Goal: Navigation & Orientation: Find specific page/section

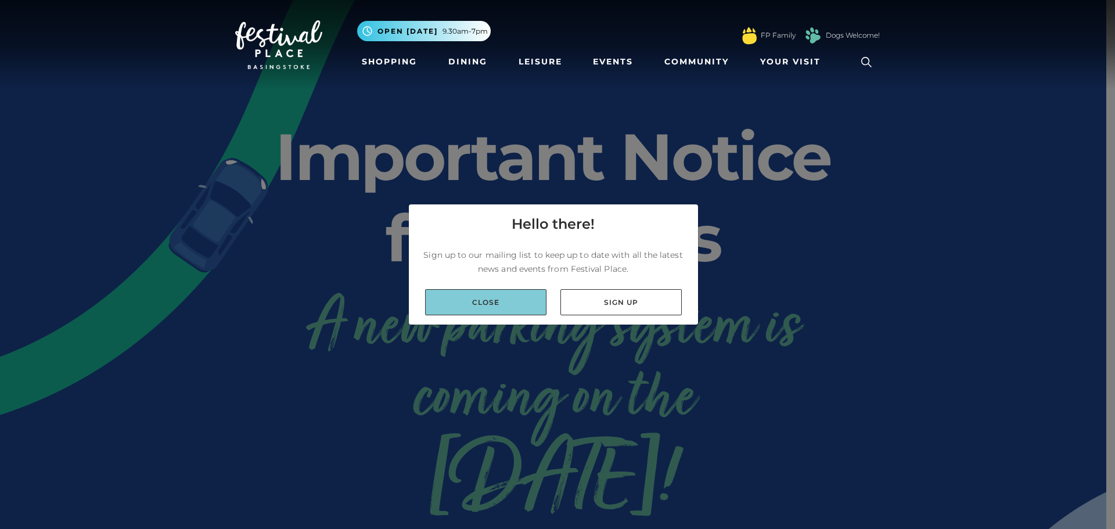
click at [505, 304] on link "Close" at bounding box center [485, 302] width 121 height 26
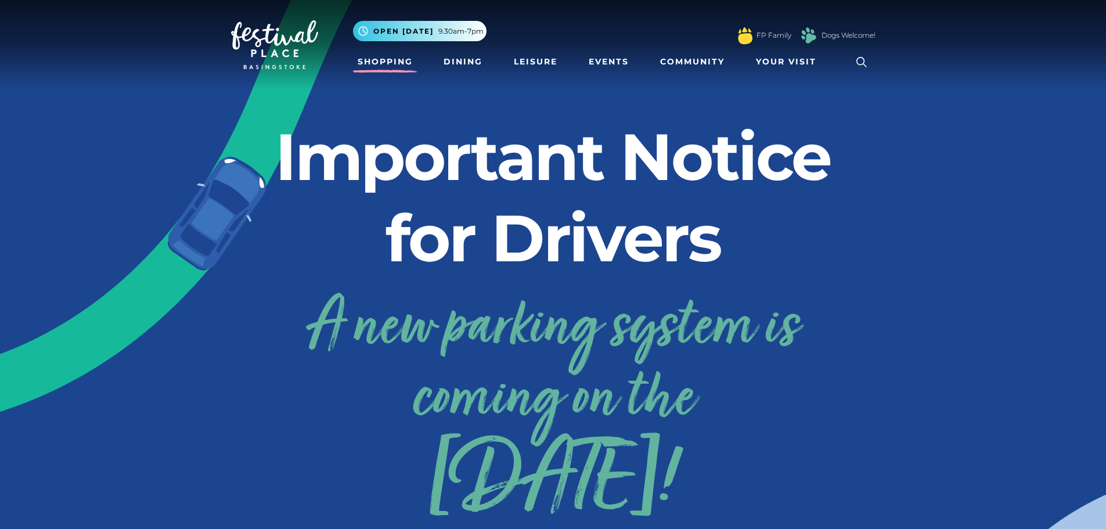
click at [391, 57] on link "Shopping" at bounding box center [385, 61] width 64 height 21
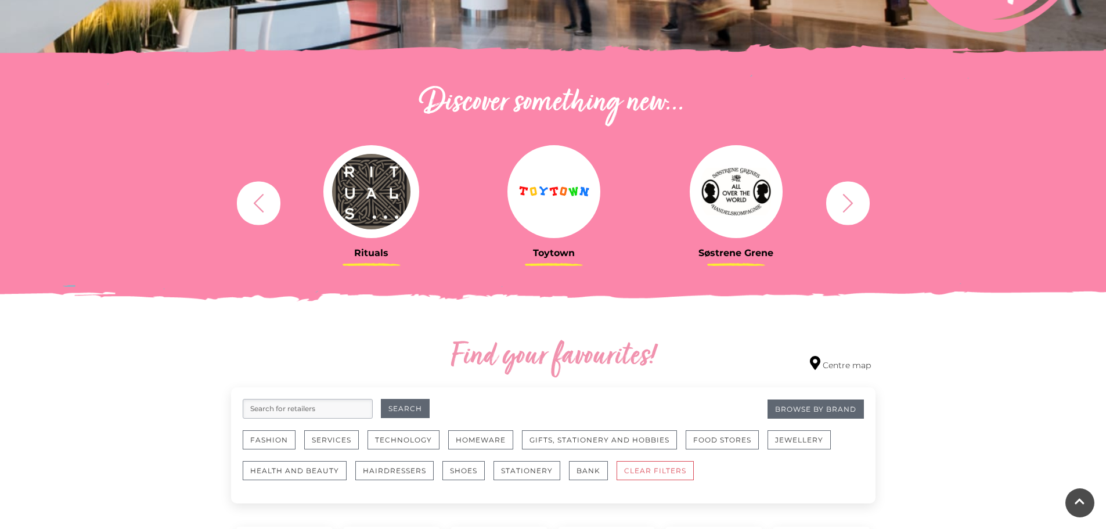
scroll to position [289, 0]
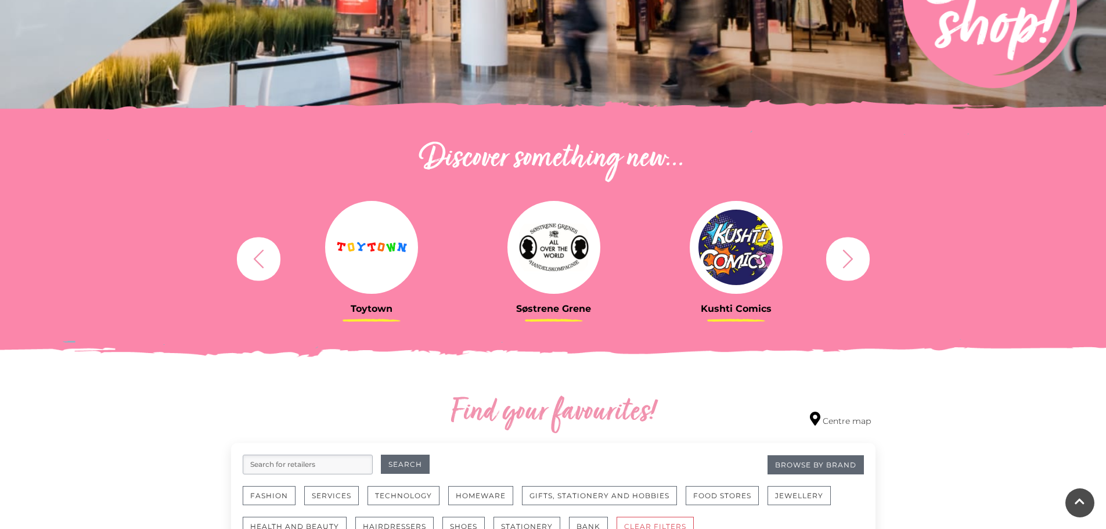
click at [848, 273] on button "button" at bounding box center [848, 259] width 44 height 44
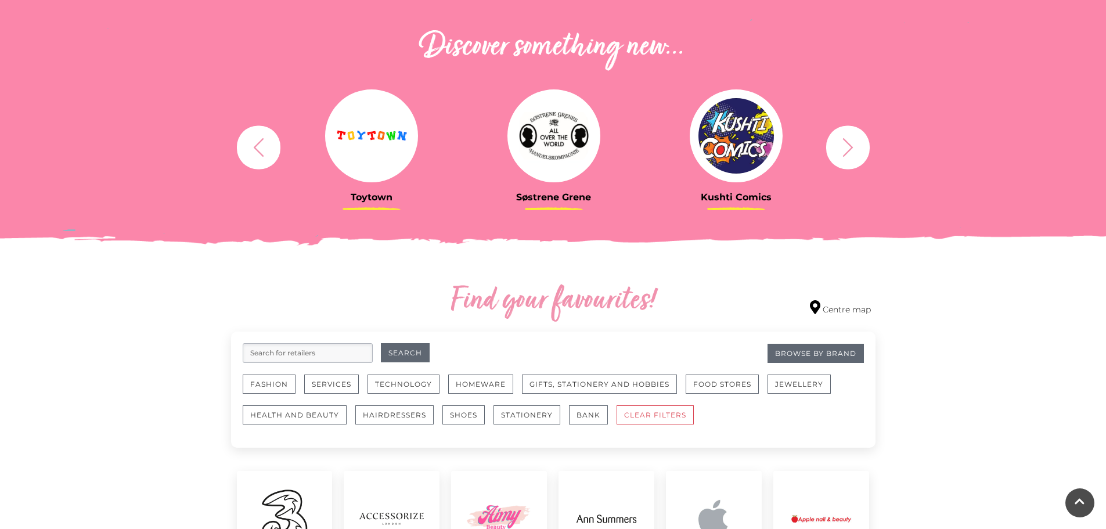
scroll to position [405, 0]
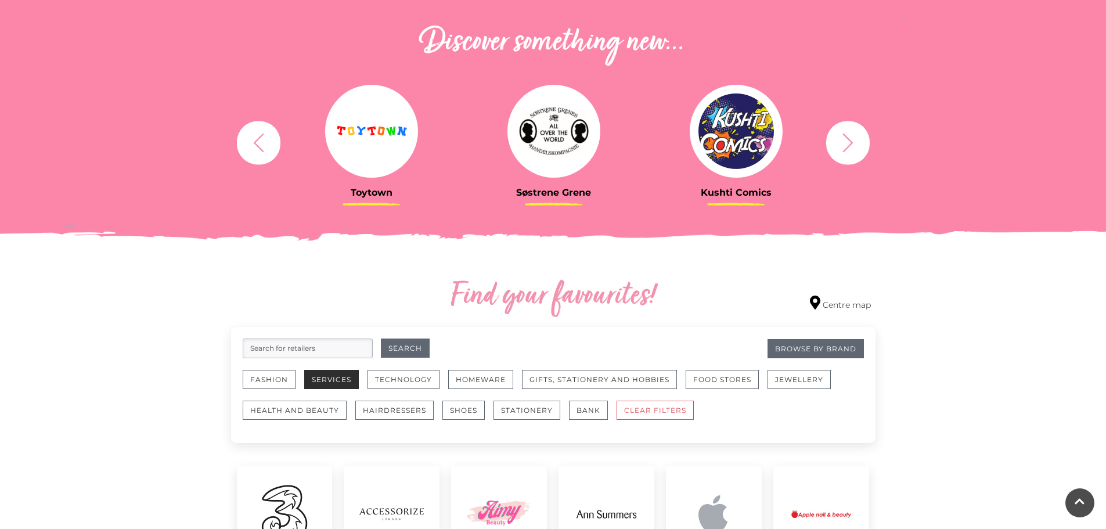
click at [331, 377] on button "Services" at bounding box center [331, 379] width 55 height 19
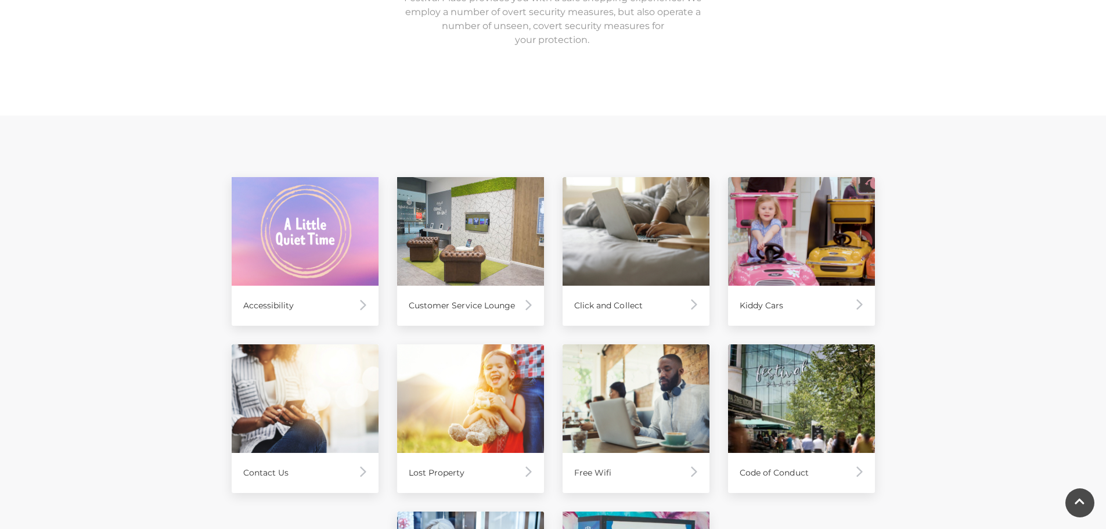
scroll to position [407, 0]
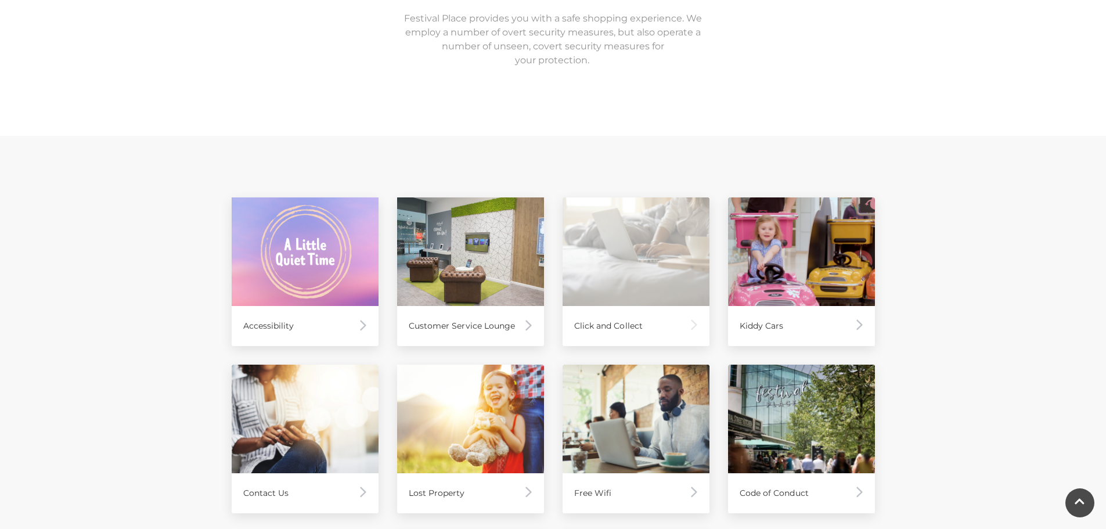
click at [613, 269] on img at bounding box center [636, 251] width 147 height 109
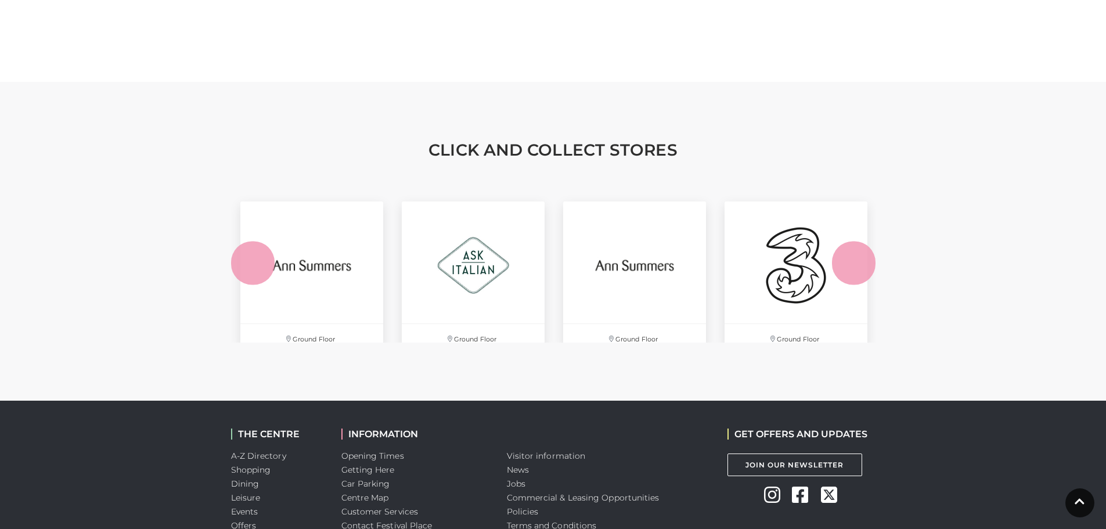
scroll to position [1103, 0]
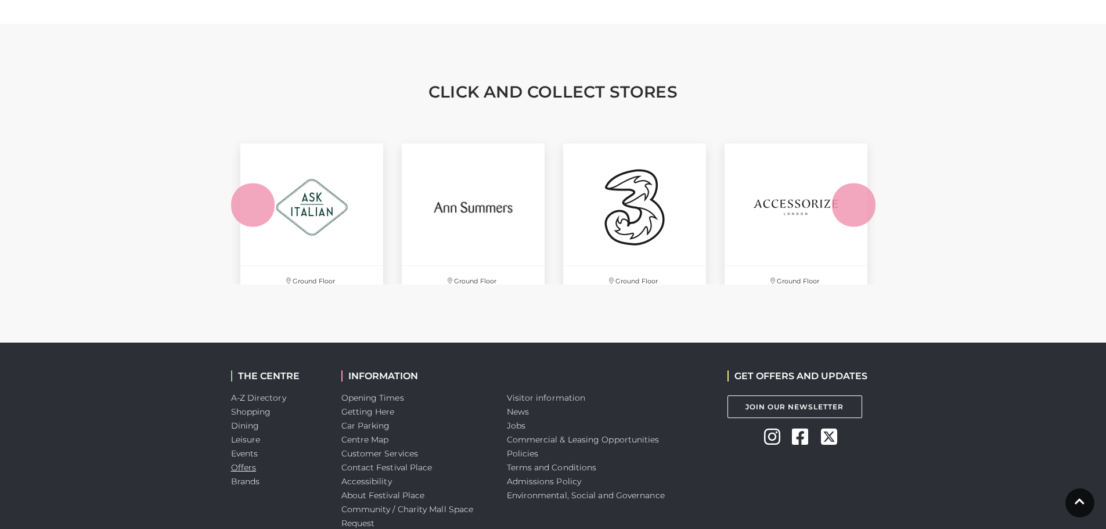
click at [241, 462] on link "Offers" at bounding box center [244, 467] width 26 height 10
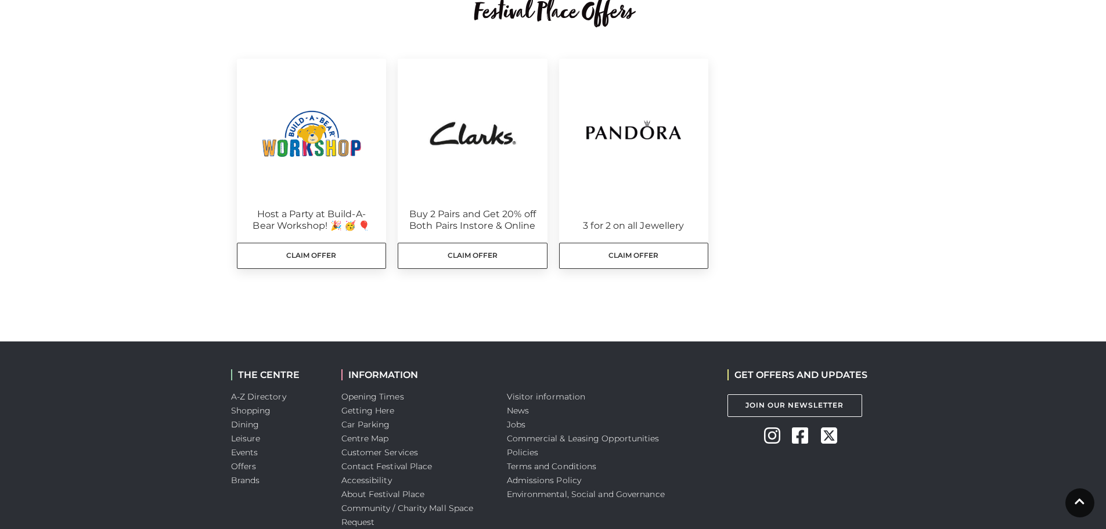
scroll to position [407, 0]
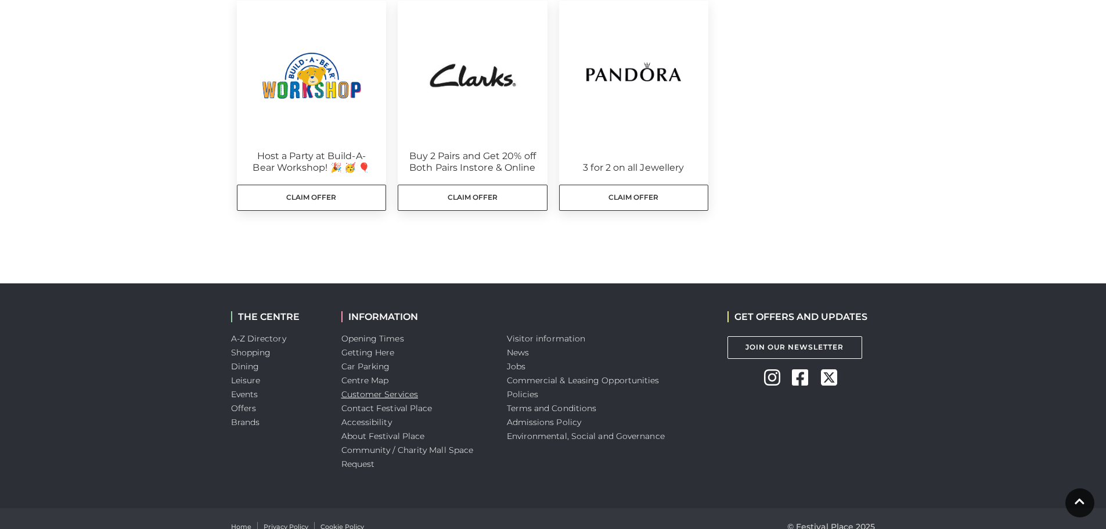
click at [391, 398] on link "Customer Services" at bounding box center [379, 394] width 77 height 10
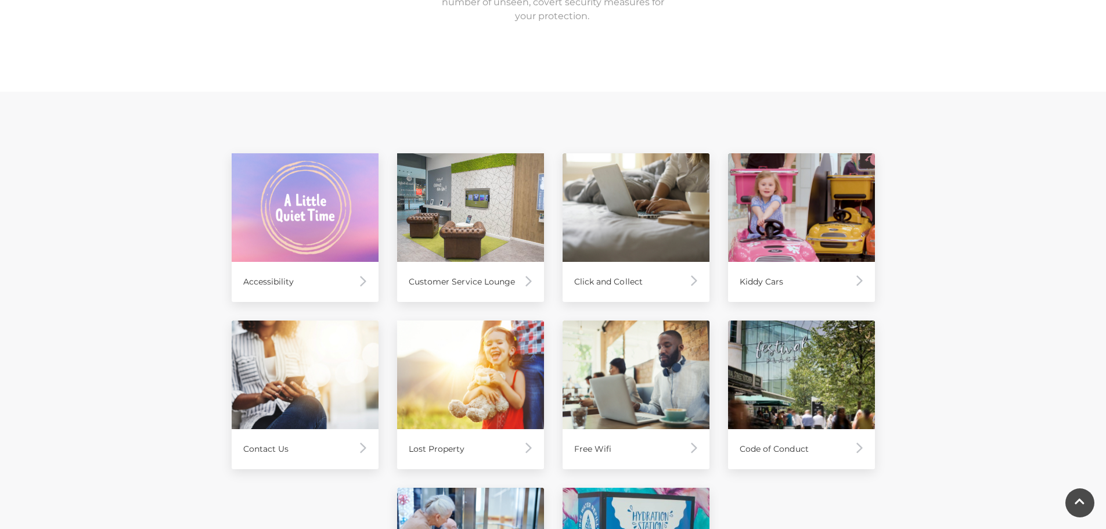
scroll to position [465, 0]
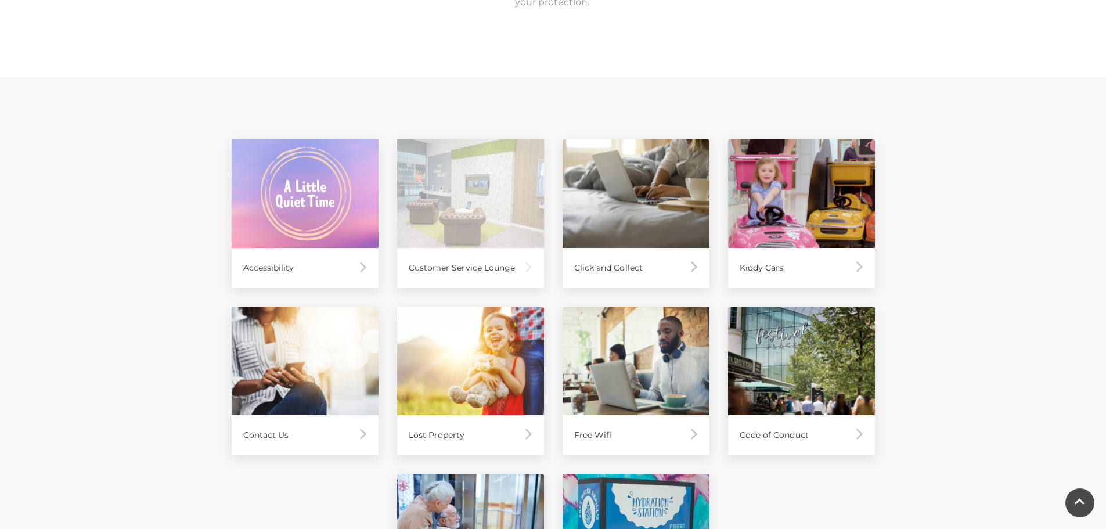
click at [451, 268] on div "Customer Service Lounge" at bounding box center [470, 268] width 147 height 40
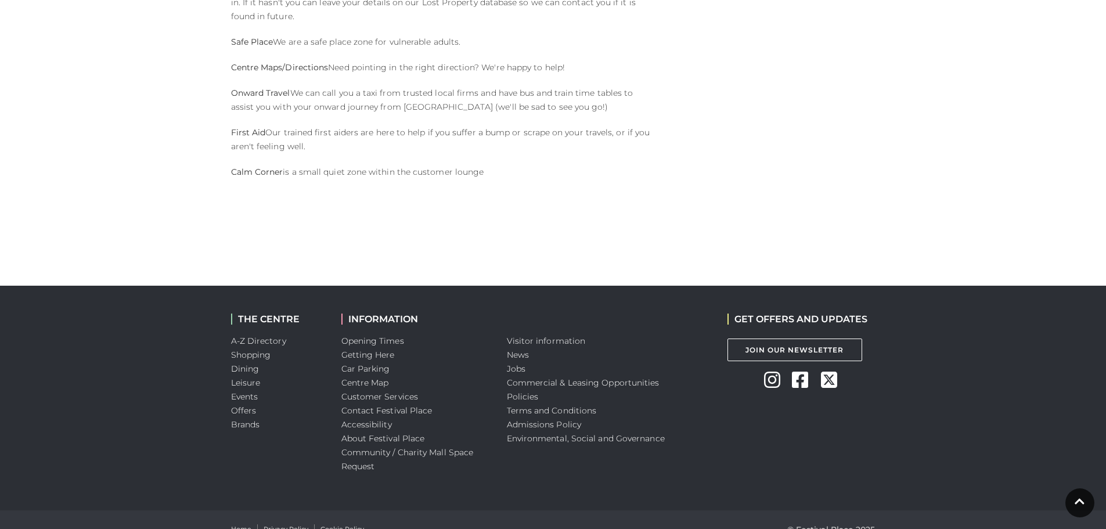
scroll to position [977, 0]
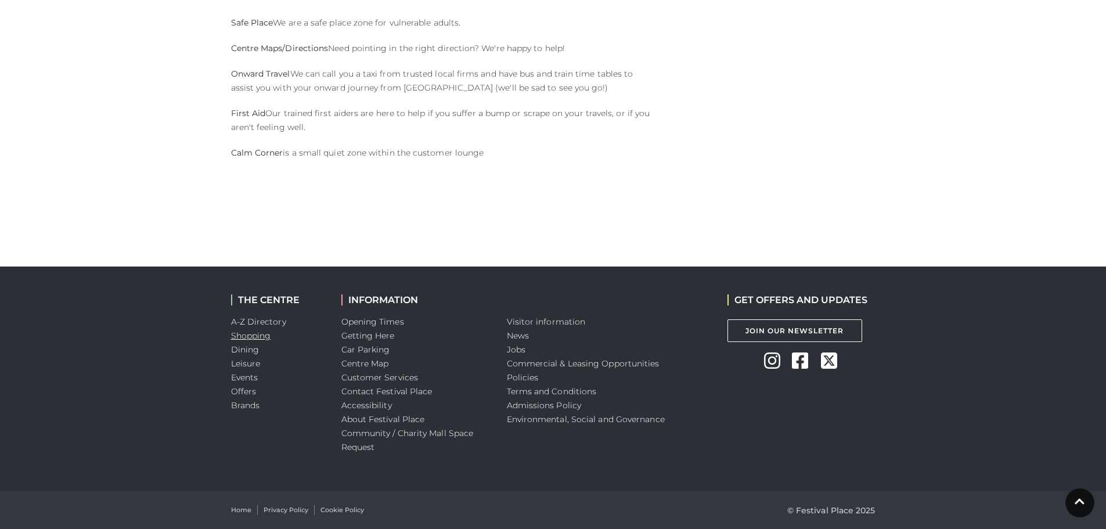
click at [258, 340] on link "Shopping" at bounding box center [251, 335] width 40 height 10
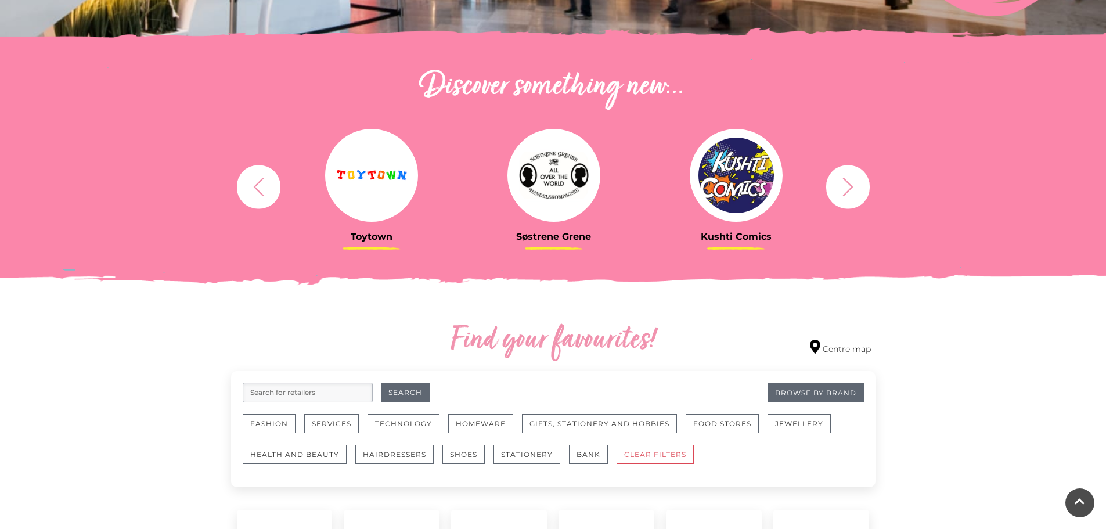
scroll to position [340, 0]
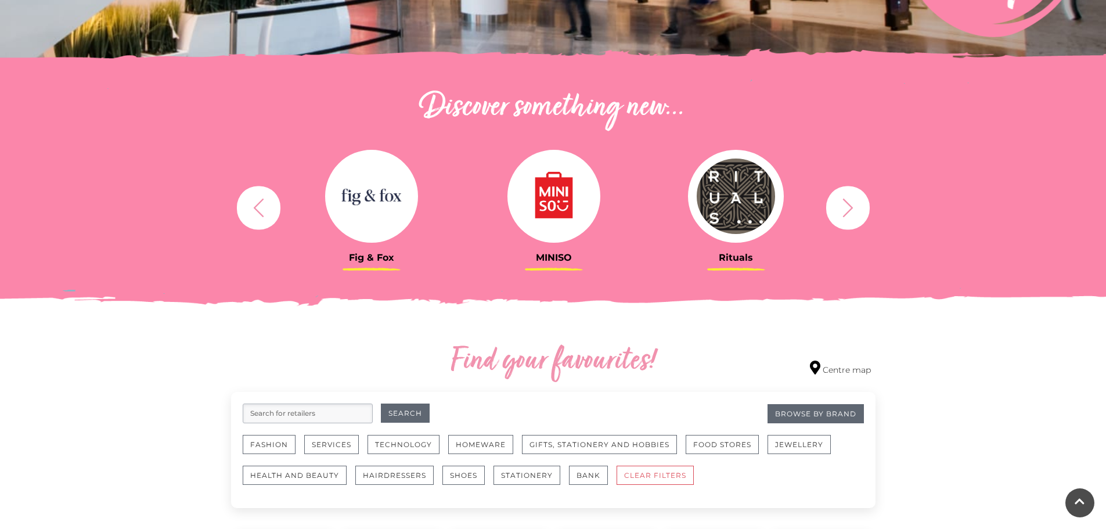
click at [302, 412] on input "search" at bounding box center [308, 414] width 130 height 20
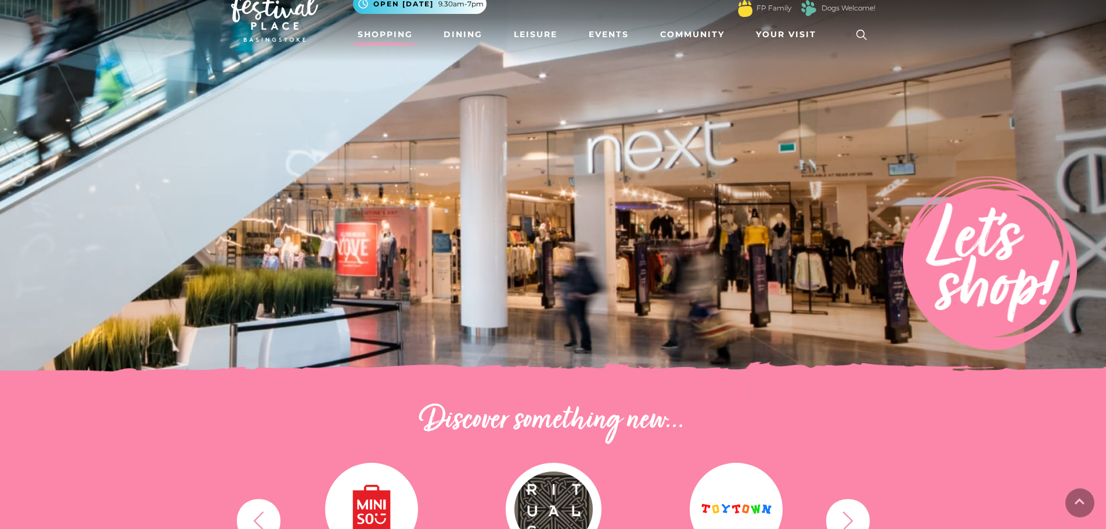
scroll to position [0, 0]
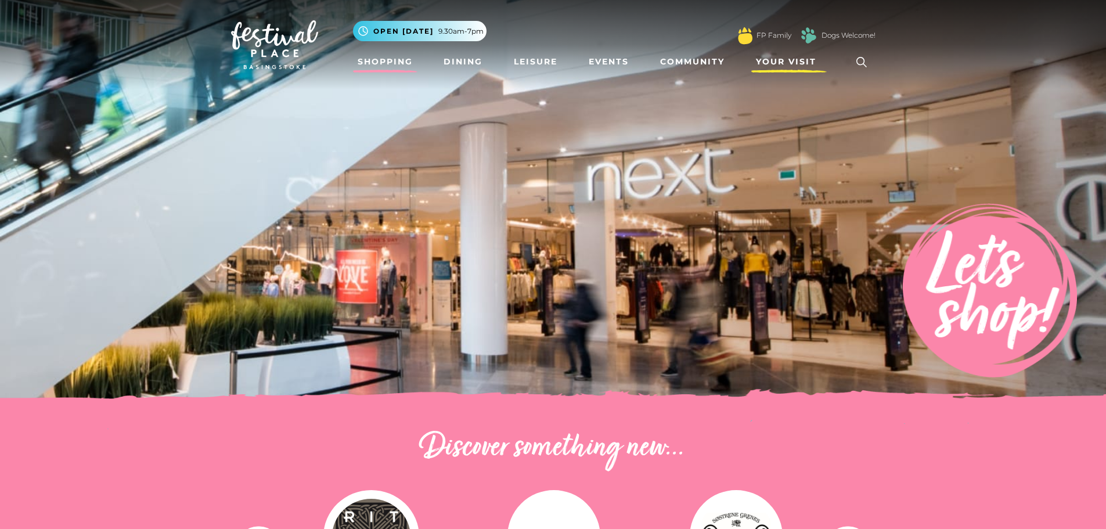
click at [787, 66] on span "Your Visit" at bounding box center [786, 62] width 60 height 12
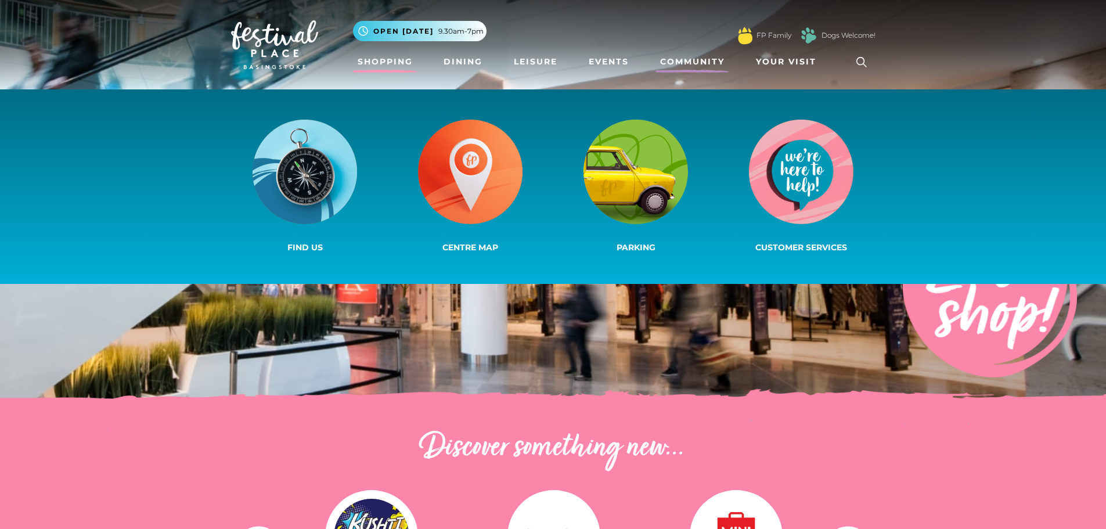
click at [704, 64] on link "Community" at bounding box center [693, 61] width 74 height 21
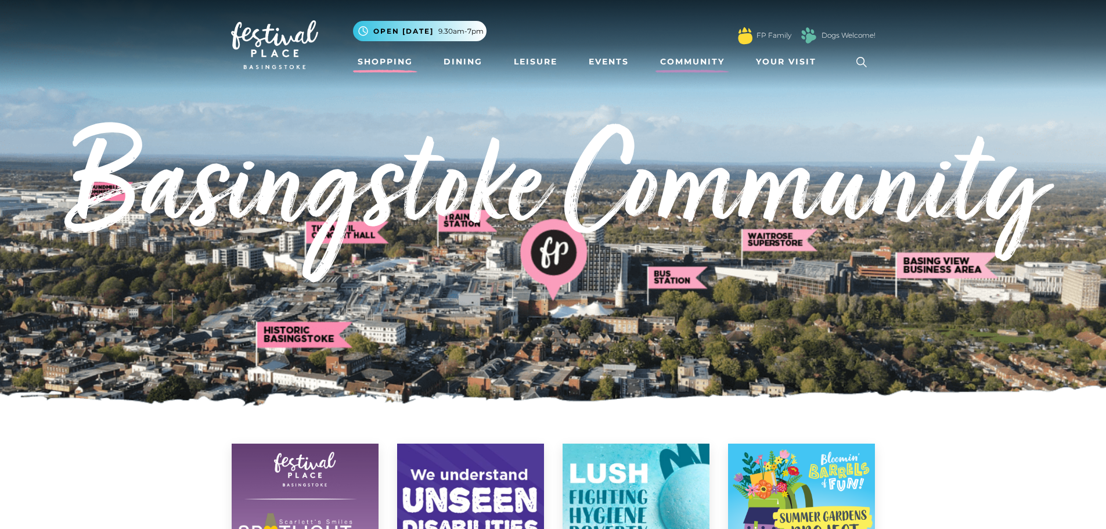
click at [374, 64] on link "Shopping" at bounding box center [385, 61] width 64 height 21
